Goal: Task Accomplishment & Management: Manage account settings

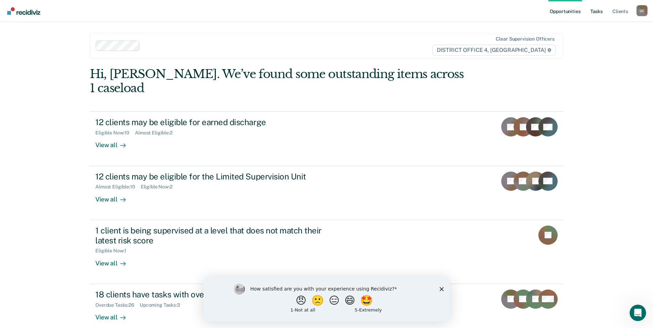
click at [594, 13] on link "Tasks" at bounding box center [596, 11] width 15 height 22
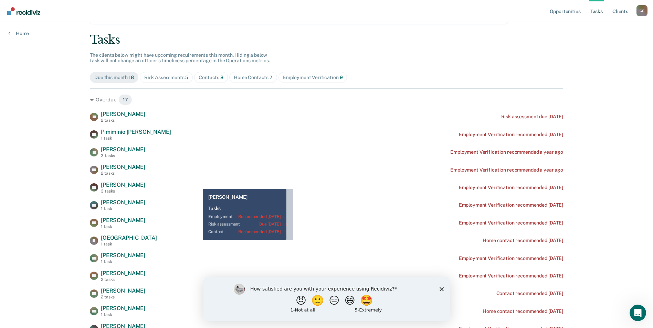
scroll to position [69, 0]
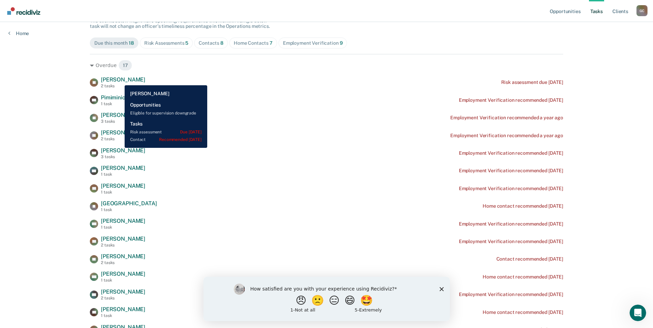
click at [119, 80] on span "[PERSON_NAME]" at bounding box center [123, 79] width 44 height 7
